Goal: Task Accomplishment & Management: Manage account settings

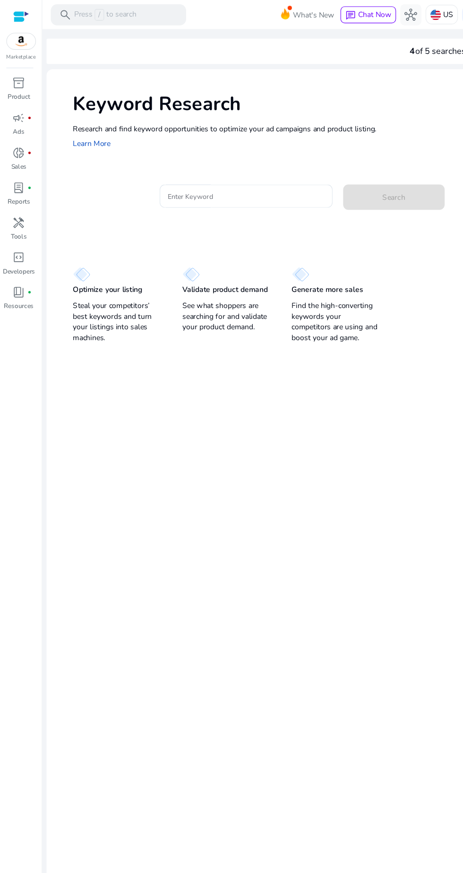
click at [262, 175] on input "Enter Keyword" at bounding box center [219, 175] width 139 height 10
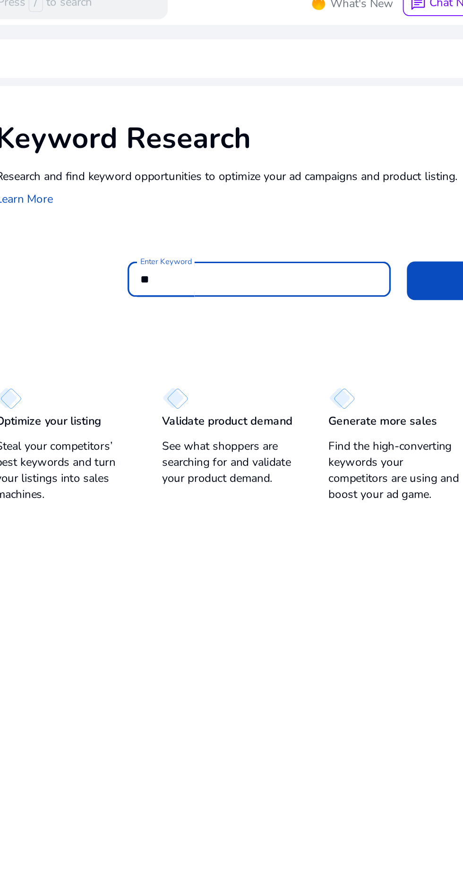
type input "*"
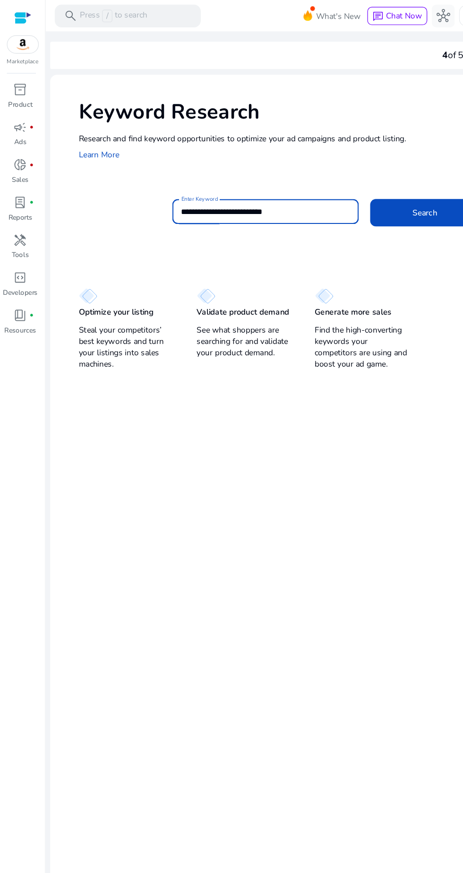
type input "**********"
click at [348, 173] on span "Search" at bounding box center [351, 176] width 20 height 10
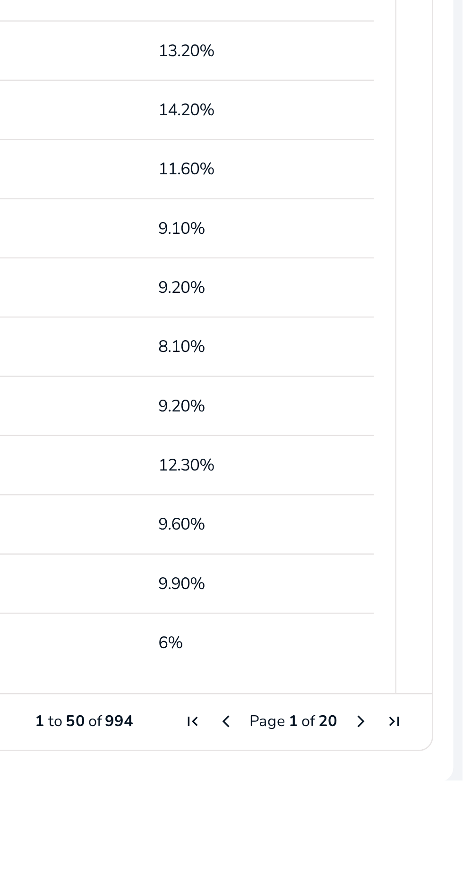
click at [419, 849] on span "Next Page" at bounding box center [422, 849] width 8 height 8
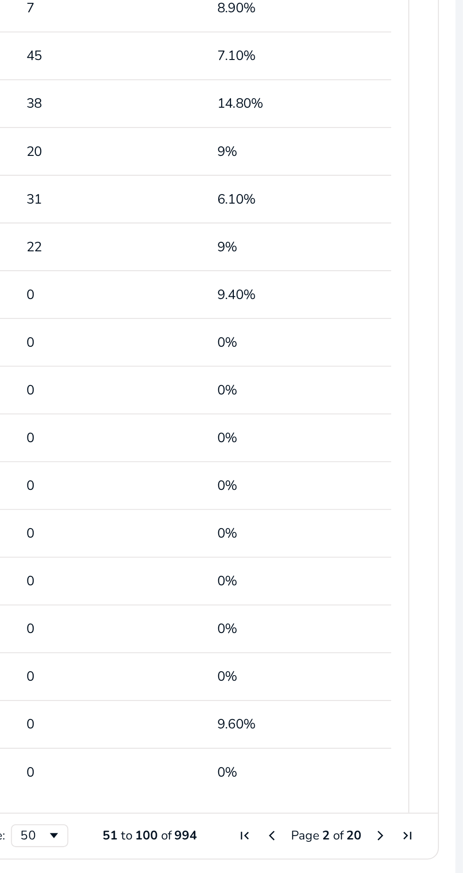
click at [418, 852] on span "Next Page" at bounding box center [422, 849] width 8 height 8
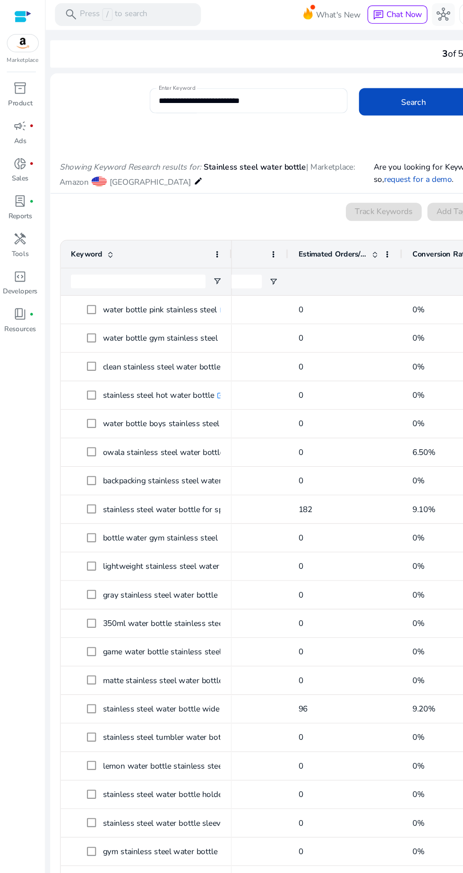
click at [160, 151] on mat-icon "edit" at bounding box center [164, 150] width 8 height 11
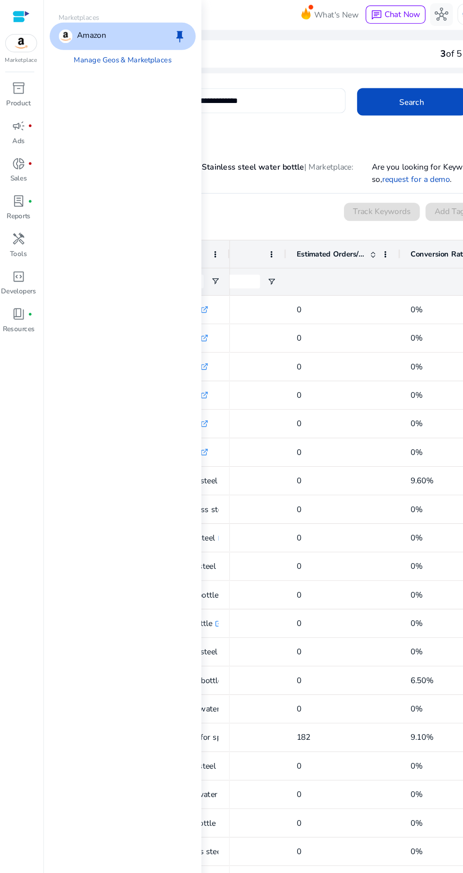
click at [209, 115] on div "Showing Keyword Research results for: Stainless steel water bottle | Marketplac…" at bounding box center [250, 136] width 417 height 49
click at [216, 103] on div at bounding box center [206, 100] width 164 height 10
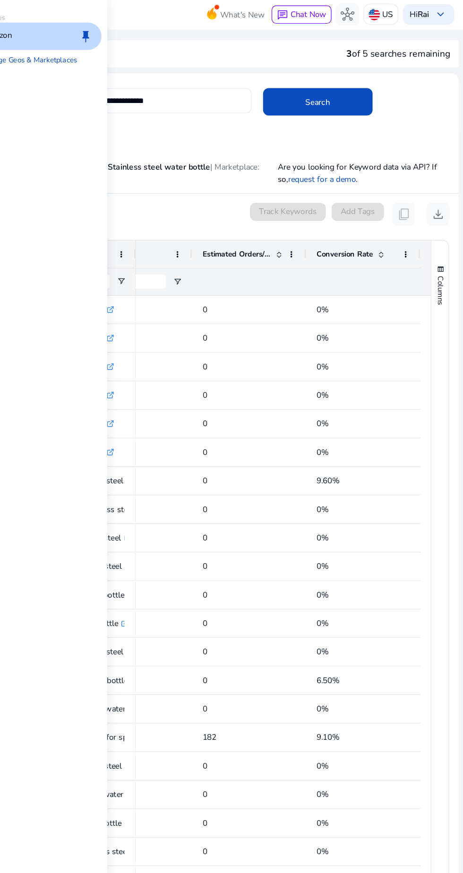
click at [268, 170] on div "0 keyword(s) selected Track Keywords Add Tags content_copy download" at bounding box center [250, 178] width 402 height 19
click at [233, 85] on input "**********" at bounding box center [205, 84] width 149 height 10
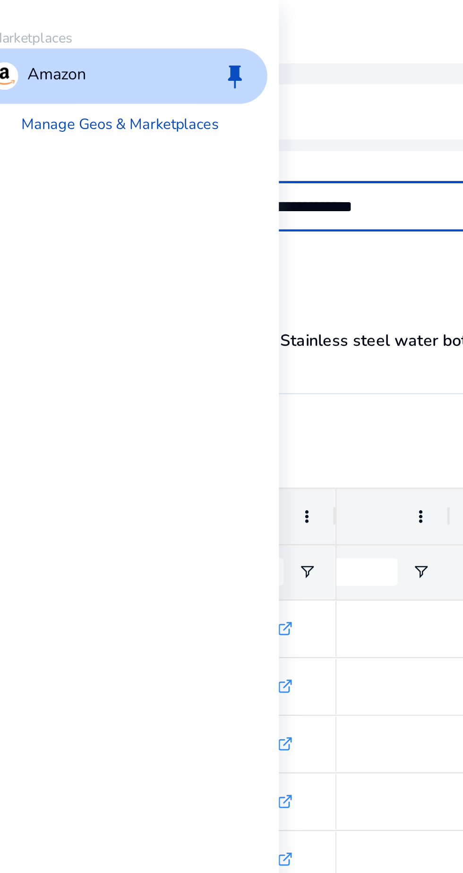
click at [95, 39] on div "Amazon keep" at bounding box center [102, 31] width 121 height 23
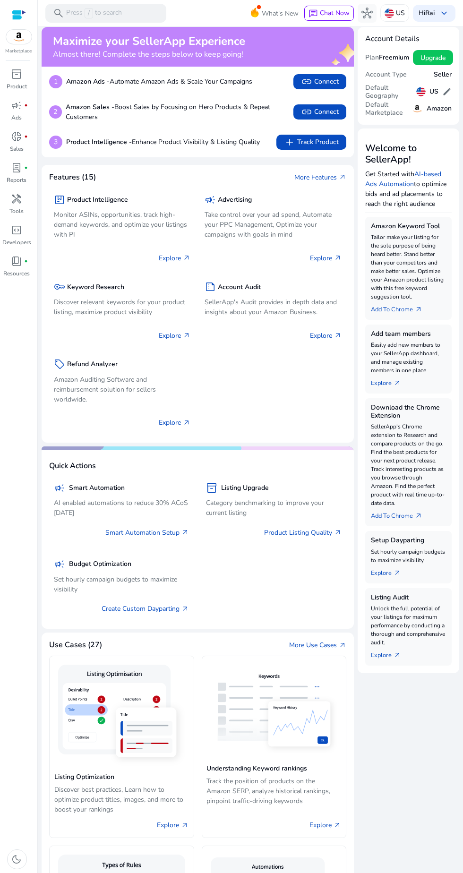
scroll to position [4, 0]
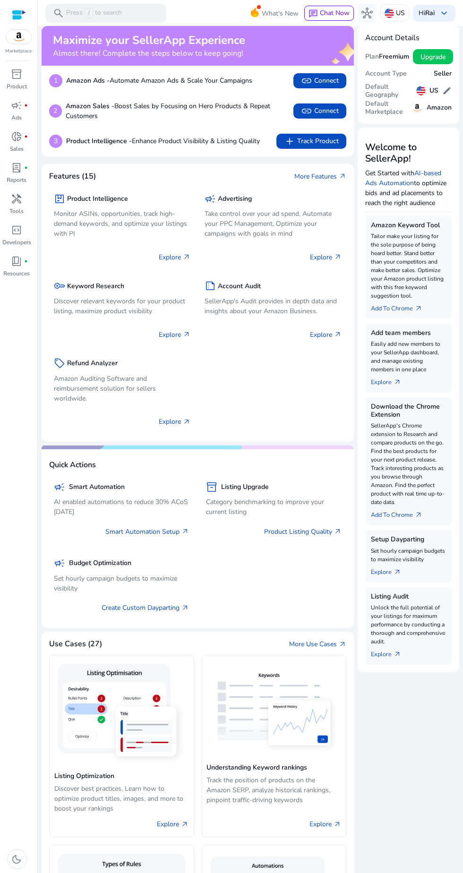
click at [434, 92] on h5 "US" at bounding box center [433, 91] width 9 height 8
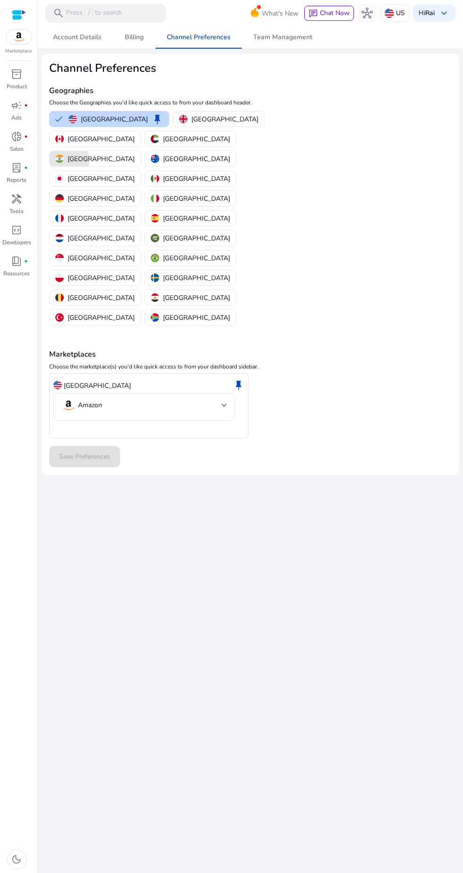
click at [64, 154] on img "button" at bounding box center [59, 158] width 8 height 8
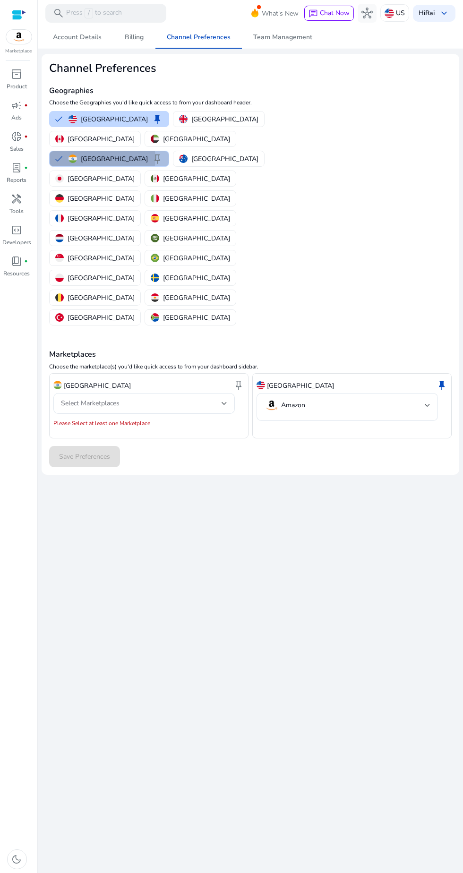
click at [163, 153] on span "keep" at bounding box center [157, 158] width 11 height 11
click at [127, 398] on div "Select Marketplaces" at bounding box center [141, 403] width 161 height 10
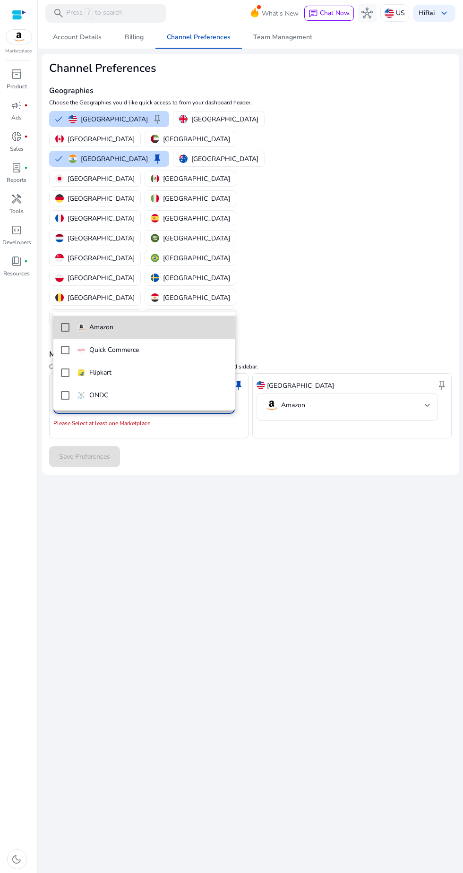
click at [81, 327] on img at bounding box center [81, 327] width 8 height 8
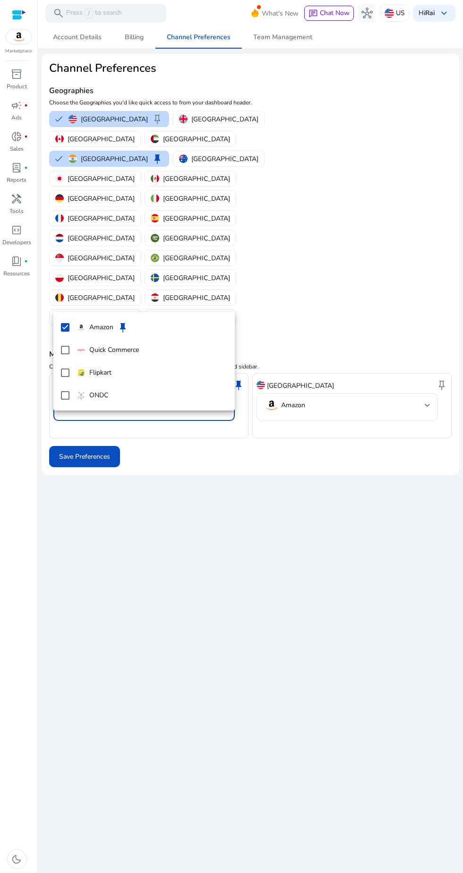
scroll to position [2, 0]
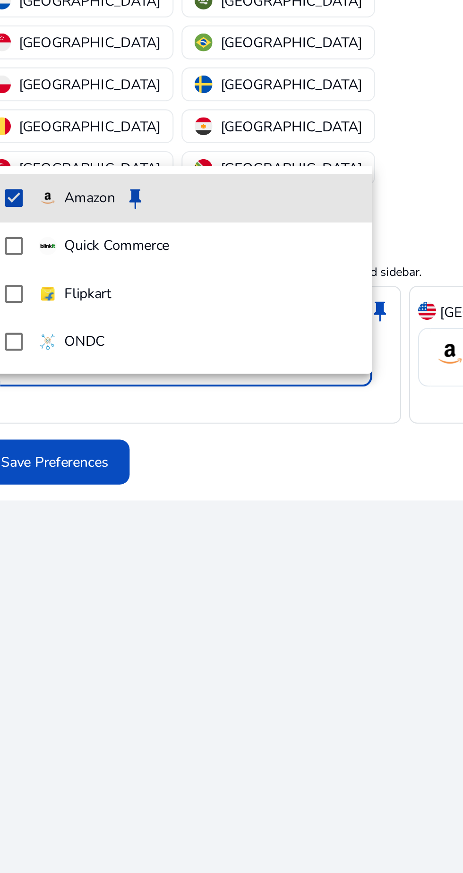
click at [124, 331] on span "keep" at bounding box center [122, 331] width 11 height 11
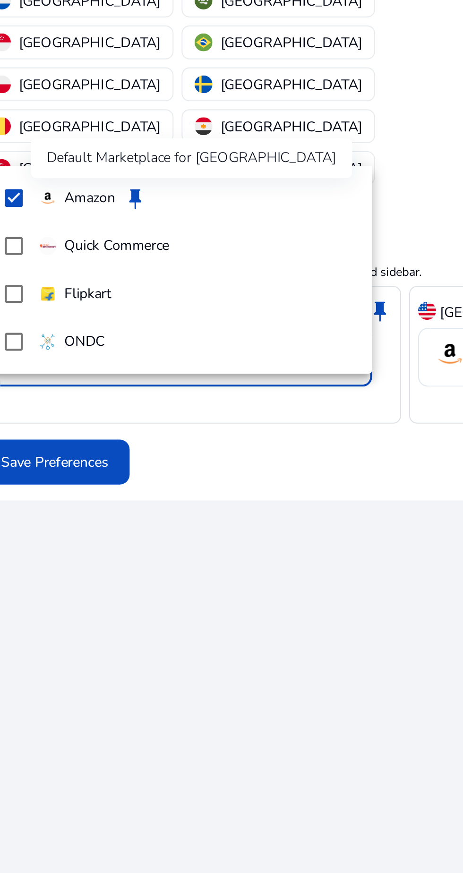
click at [197, 479] on div at bounding box center [231, 436] width 463 height 873
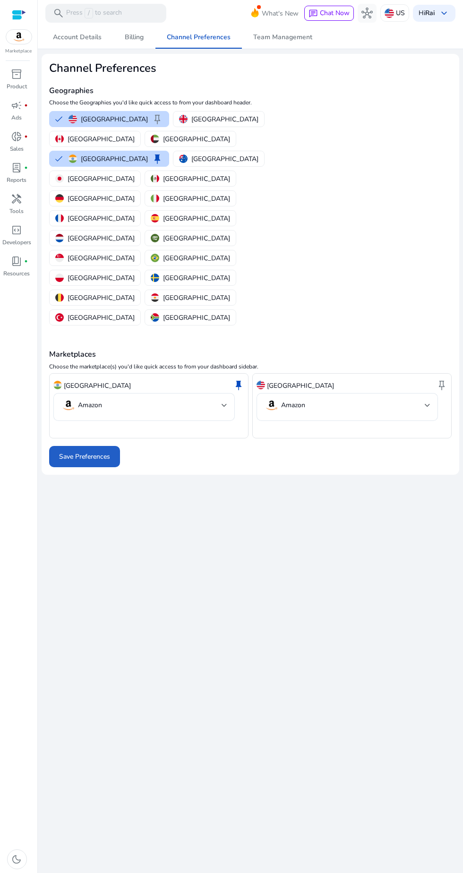
click at [55, 445] on span at bounding box center [84, 456] width 71 height 23
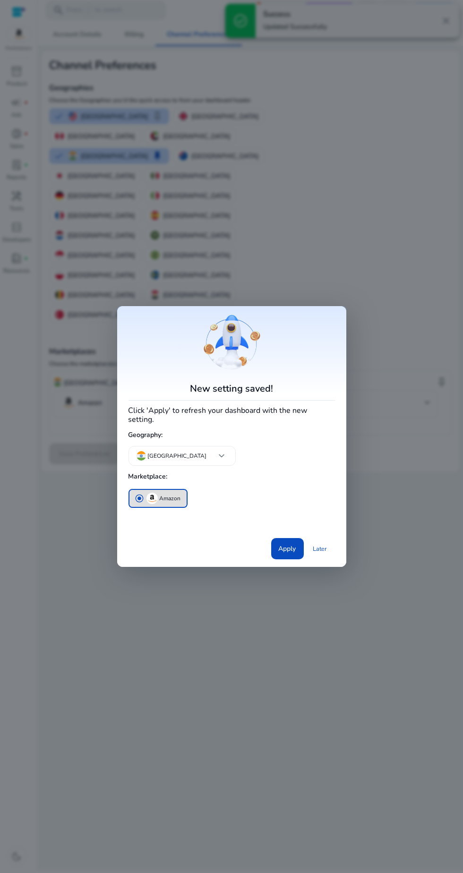
scroll to position [0, 0]
